Goal: Information Seeking & Learning: Learn about a topic

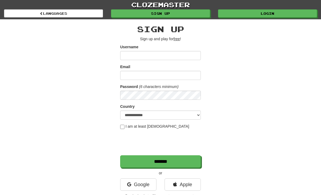
click at [274, 11] on link "Login" at bounding box center [267, 13] width 99 height 8
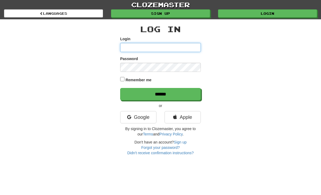
type input "******"
click at [160, 94] on input "******" at bounding box center [160, 94] width 81 height 12
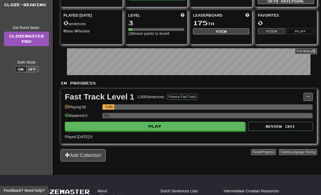
scroll to position [53, 0]
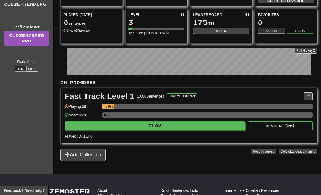
click at [297, 113] on div "0%" at bounding box center [207, 115] width 210 height 5
click at [290, 125] on button "Review ( 20 )" at bounding box center [280, 126] width 64 height 9
select select "**"
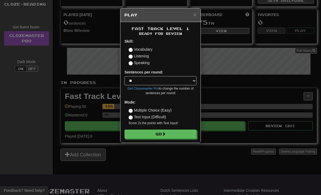
click at [192, 135] on button "Go" at bounding box center [160, 134] width 72 height 9
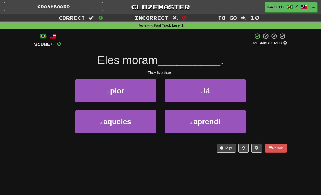
click at [178, 94] on button "2 . lá" at bounding box center [204, 90] width 81 height 23
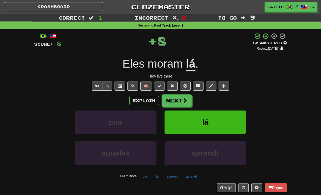
click at [178, 104] on button "Next" at bounding box center [177, 101] width 30 height 12
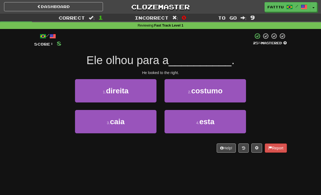
click at [154, 96] on button "1 . direita" at bounding box center [115, 90] width 81 height 23
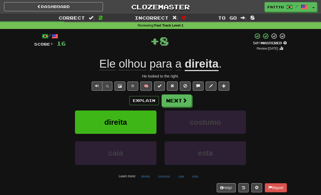
click at [181, 102] on button "Next" at bounding box center [177, 101] width 30 height 12
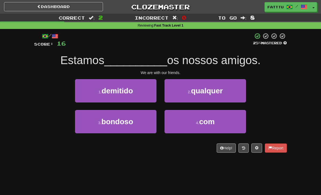
click at [181, 123] on button "4 . com" at bounding box center [204, 121] width 81 height 23
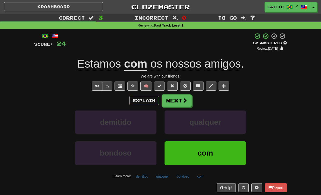
click at [179, 103] on button "Next" at bounding box center [177, 101] width 30 height 12
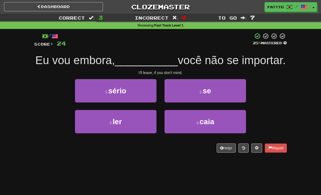
click at [213, 95] on button "2 . se" at bounding box center [204, 90] width 81 height 23
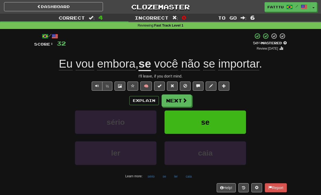
click at [188, 103] on button "Next" at bounding box center [177, 101] width 30 height 12
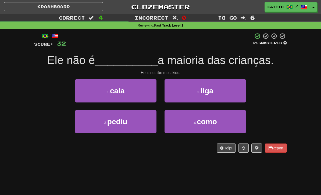
click at [178, 123] on button "4 . como" at bounding box center [204, 121] width 81 height 23
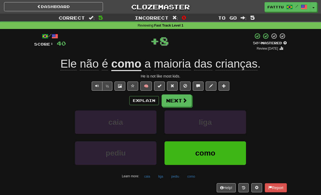
click at [182, 102] on span at bounding box center [184, 100] width 5 height 5
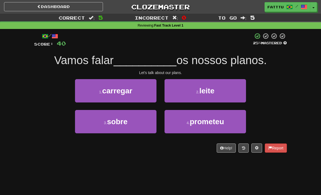
click at [147, 124] on button "3 . sobre" at bounding box center [115, 121] width 81 height 23
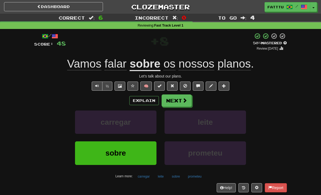
click at [183, 104] on button "Next" at bounding box center [177, 101] width 30 height 12
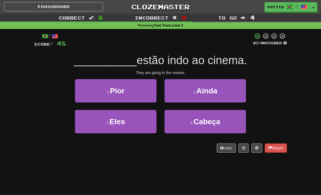
click at [140, 124] on button "3 . Eles" at bounding box center [115, 121] width 81 height 23
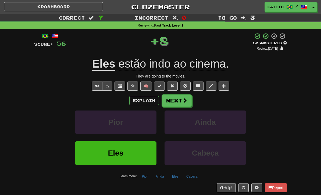
click at [184, 99] on span at bounding box center [184, 100] width 5 height 5
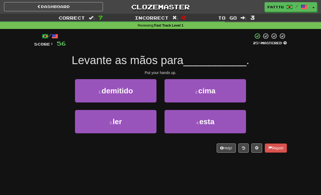
click at [190, 94] on button "2 . cima" at bounding box center [204, 90] width 81 height 23
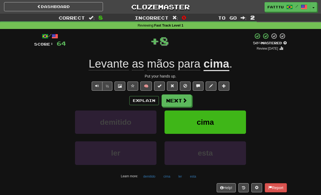
click at [184, 102] on span at bounding box center [184, 100] width 5 height 5
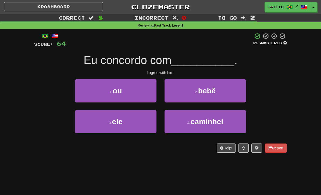
click at [148, 125] on button "3 . ele" at bounding box center [115, 121] width 81 height 23
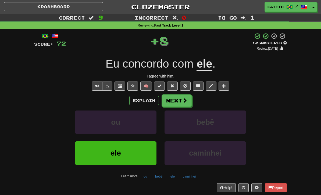
click at [181, 105] on button "Next" at bounding box center [177, 101] width 30 height 12
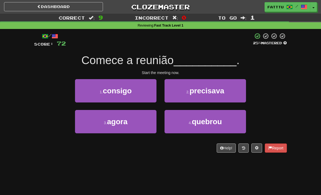
click at [144, 127] on button "3 . agora" at bounding box center [115, 121] width 81 height 23
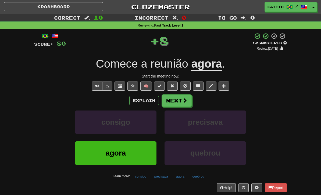
click at [181, 103] on button "Next" at bounding box center [177, 101] width 30 height 12
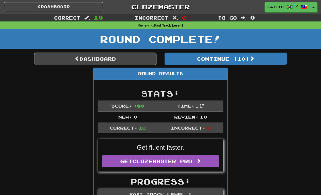
click at [247, 59] on button "Continue ( 10 )" at bounding box center [225, 59] width 122 height 12
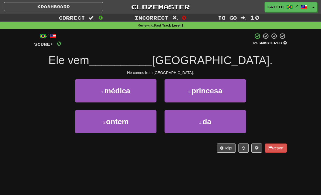
click at [186, 124] on button "4 . da" at bounding box center [204, 121] width 81 height 23
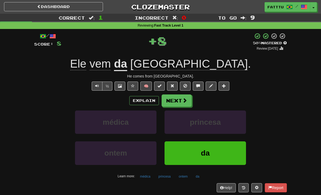
click at [186, 100] on span at bounding box center [184, 100] width 5 height 5
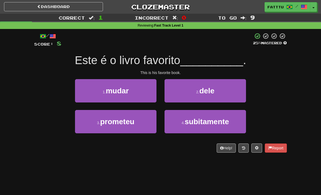
click at [186, 98] on button "2 . dele" at bounding box center [204, 90] width 81 height 23
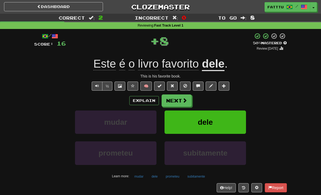
click at [181, 102] on button "Next" at bounding box center [177, 101] width 30 height 12
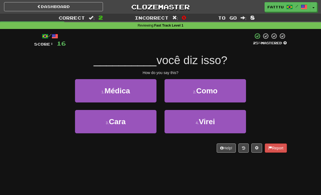
click at [208, 87] on span "Como" at bounding box center [206, 91] width 21 height 8
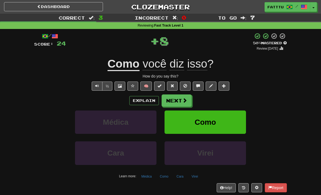
click at [185, 103] on button "Next" at bounding box center [177, 101] width 30 height 12
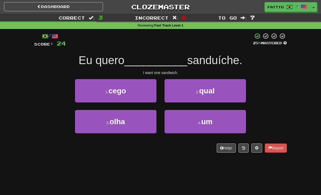
click at [184, 122] on button "4 . um" at bounding box center [204, 121] width 81 height 23
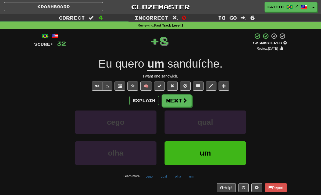
click at [184, 101] on span at bounding box center [184, 100] width 5 height 5
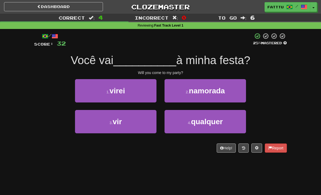
click at [150, 126] on button "3 . vir" at bounding box center [115, 121] width 81 height 23
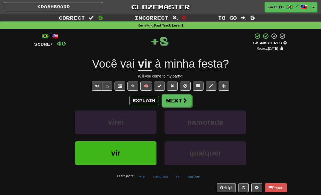
click at [183, 101] on span at bounding box center [184, 100] width 5 height 5
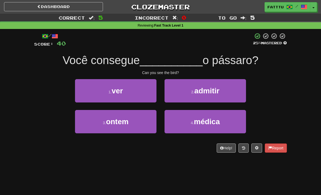
click at [151, 95] on button "1 . ver" at bounding box center [115, 90] width 81 height 23
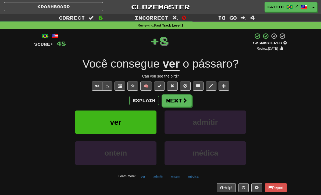
click at [179, 100] on button "Next" at bounding box center [177, 101] width 30 height 12
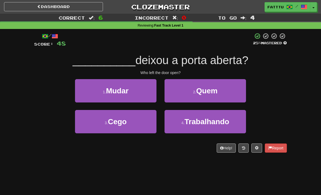
click at [204, 92] on span "Quem" at bounding box center [206, 91] width 21 height 8
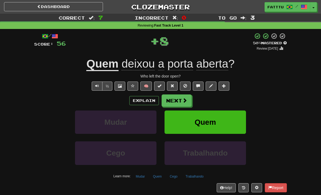
click at [182, 100] on button "Next" at bounding box center [177, 101] width 30 height 12
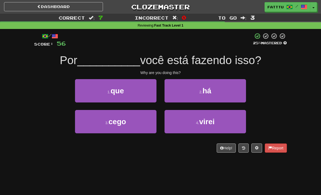
click at [114, 91] on span "que" at bounding box center [116, 91] width 13 height 8
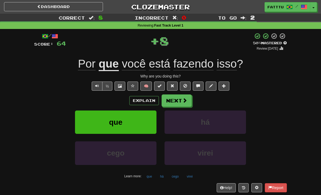
click at [184, 101] on span at bounding box center [184, 100] width 5 height 5
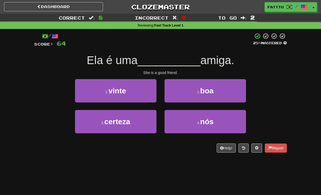
click at [199, 94] on button "2 . boa" at bounding box center [204, 90] width 81 height 23
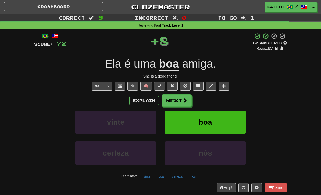
click at [184, 99] on span at bounding box center [184, 100] width 5 height 5
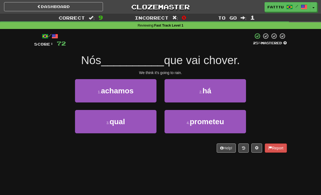
click at [151, 89] on button "1 . achamos" at bounding box center [115, 90] width 81 height 23
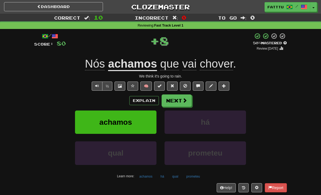
click at [184, 101] on span at bounding box center [184, 100] width 5 height 5
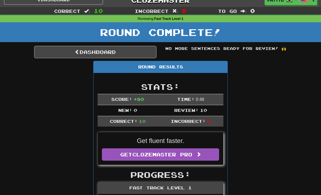
scroll to position [7, 0]
click at [136, 51] on link "Dashboard" at bounding box center [95, 52] width 122 height 12
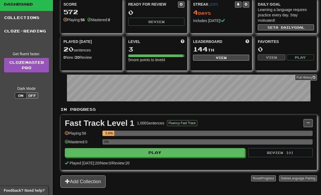
scroll to position [27, 0]
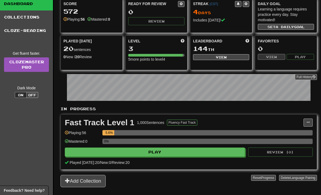
click at [220, 152] on button "Play" at bounding box center [155, 152] width 180 height 9
select select "**"
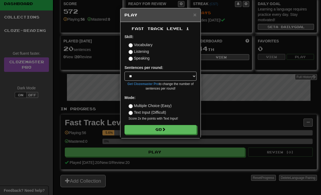
click at [185, 128] on button "Go" at bounding box center [160, 129] width 72 height 9
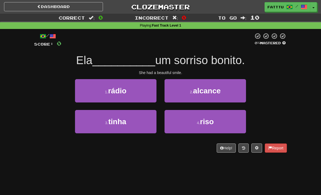
click at [143, 122] on button "3 . tinha" at bounding box center [115, 121] width 81 height 23
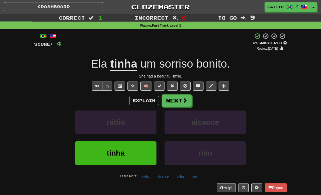
click at [98, 88] on button "Text-to-speech controls" at bounding box center [97, 86] width 11 height 9
click at [92, 86] on button "Text-to-speech controls" at bounding box center [97, 86] width 11 height 9
click at [184, 104] on button "Next" at bounding box center [177, 101] width 30 height 12
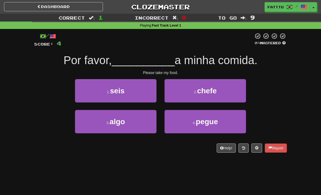
click at [186, 120] on button "4 . pegue" at bounding box center [204, 121] width 81 height 23
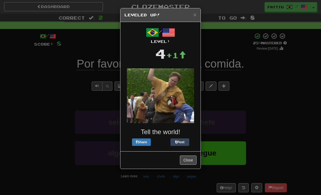
click at [193, 13] on span "×" at bounding box center [194, 15] width 3 height 6
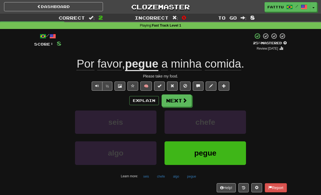
click at [179, 100] on button "Next" at bounding box center [177, 101] width 30 height 12
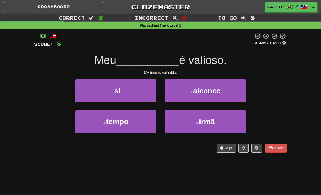
click at [147, 125] on button "3 . tempo" at bounding box center [115, 121] width 81 height 23
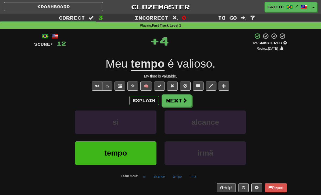
click at [180, 103] on button "Next" at bounding box center [177, 101] width 30 height 12
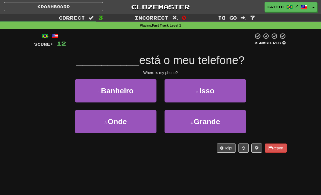
click at [148, 125] on button "3 . Onde" at bounding box center [115, 121] width 81 height 23
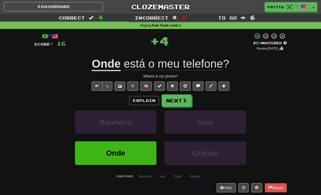
click at [185, 103] on span at bounding box center [184, 100] width 5 height 5
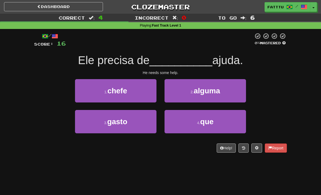
click at [186, 96] on button "2 . alguma" at bounding box center [204, 90] width 81 height 23
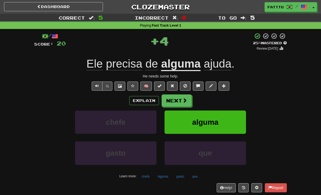
click at [177, 103] on button "Next" at bounding box center [177, 101] width 30 height 12
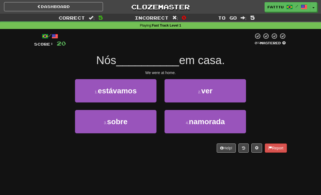
click at [152, 98] on button "1 . estávamos" at bounding box center [115, 90] width 81 height 23
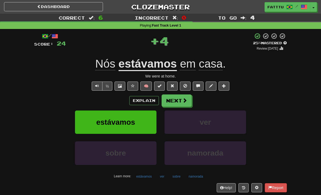
click at [182, 103] on button "Next" at bounding box center [177, 101] width 30 height 12
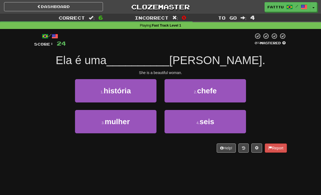
click at [150, 123] on button "3 . mulher" at bounding box center [115, 121] width 81 height 23
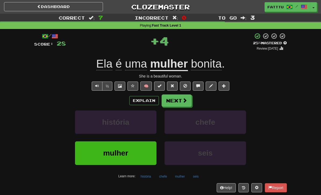
click at [176, 104] on button "Next" at bounding box center [177, 101] width 30 height 12
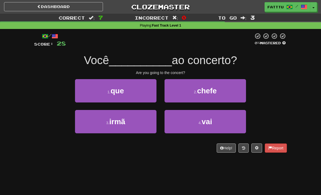
click at [193, 117] on button "4 . vai" at bounding box center [204, 121] width 81 height 23
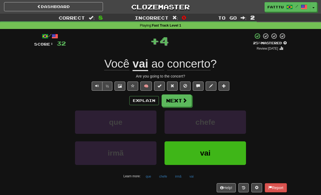
click at [184, 103] on button "Next" at bounding box center [177, 101] width 30 height 12
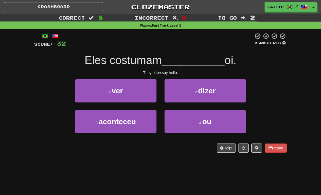
click at [178, 125] on button "4 . ou" at bounding box center [204, 121] width 81 height 23
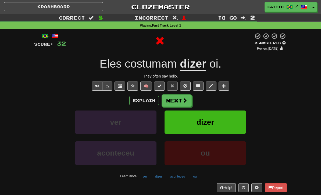
click at [180, 103] on button "Next" at bounding box center [177, 101] width 30 height 12
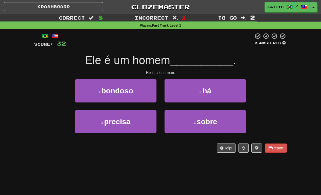
click at [153, 93] on button "1 . bondoso" at bounding box center [115, 90] width 81 height 23
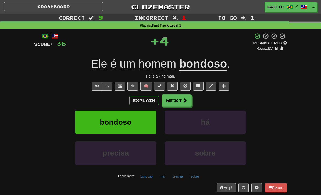
click at [181, 100] on button "Next" at bounding box center [177, 101] width 30 height 12
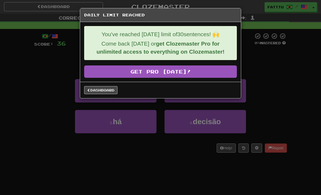
click at [104, 90] on link "Dashboard" at bounding box center [100, 90] width 33 height 8
